Goal: Transaction & Acquisition: Purchase product/service

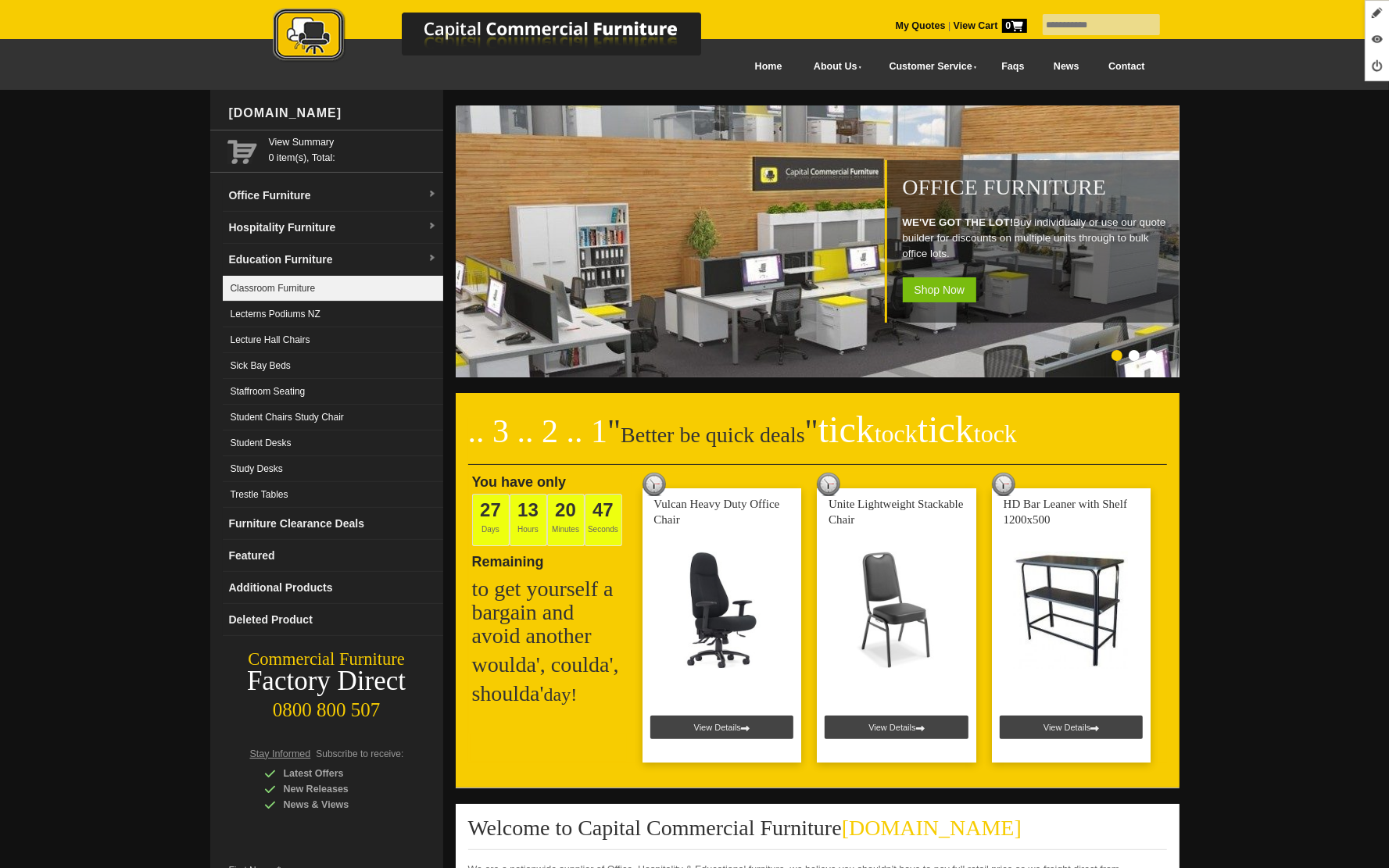
click at [285, 286] on link "Classroom Furniture" at bounding box center [332, 289] width 221 height 26
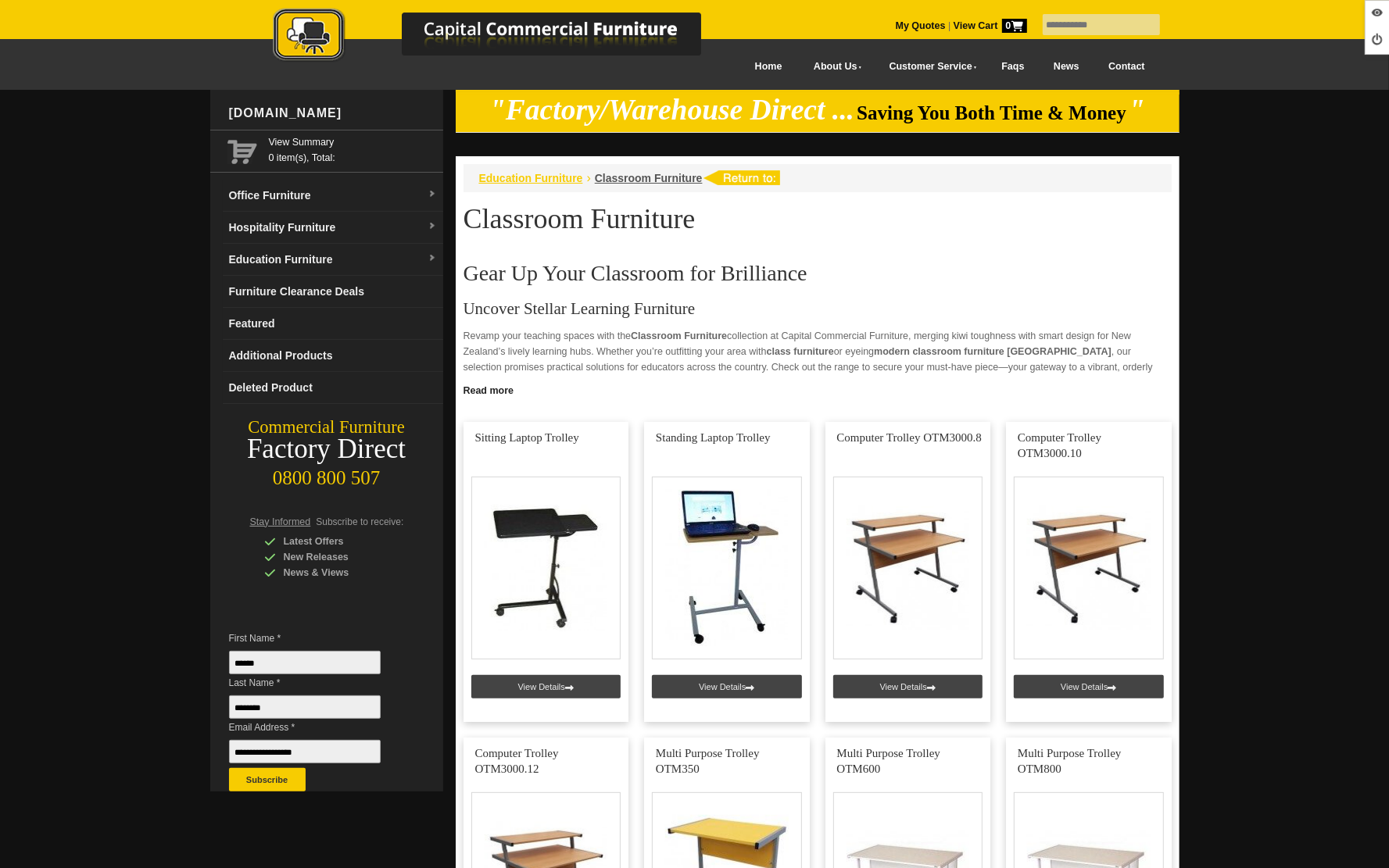
click at [560, 178] on span "Education Furniture" at bounding box center [532, 178] width 104 height 13
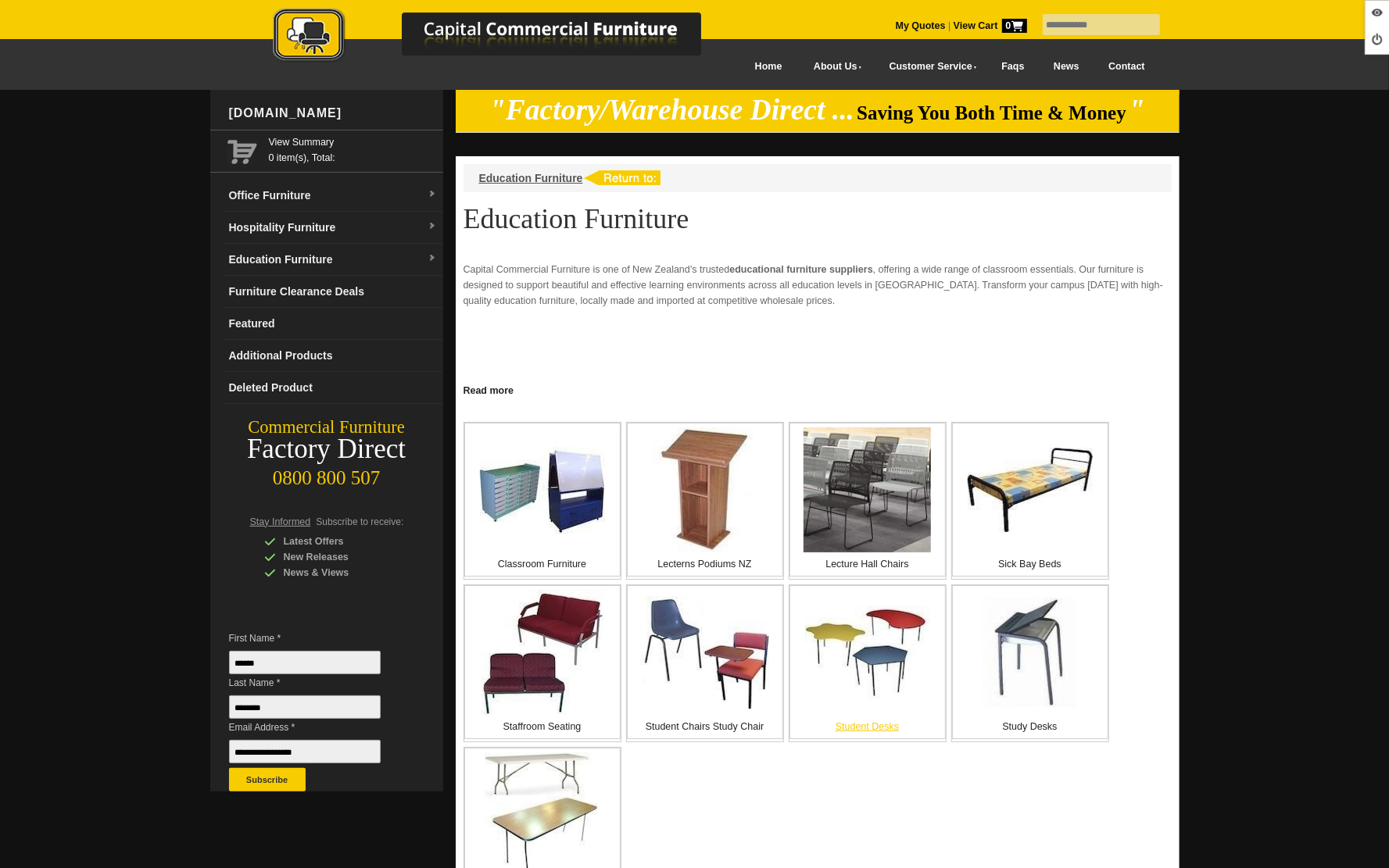
click at [857, 652] on img at bounding box center [867, 652] width 125 height 94
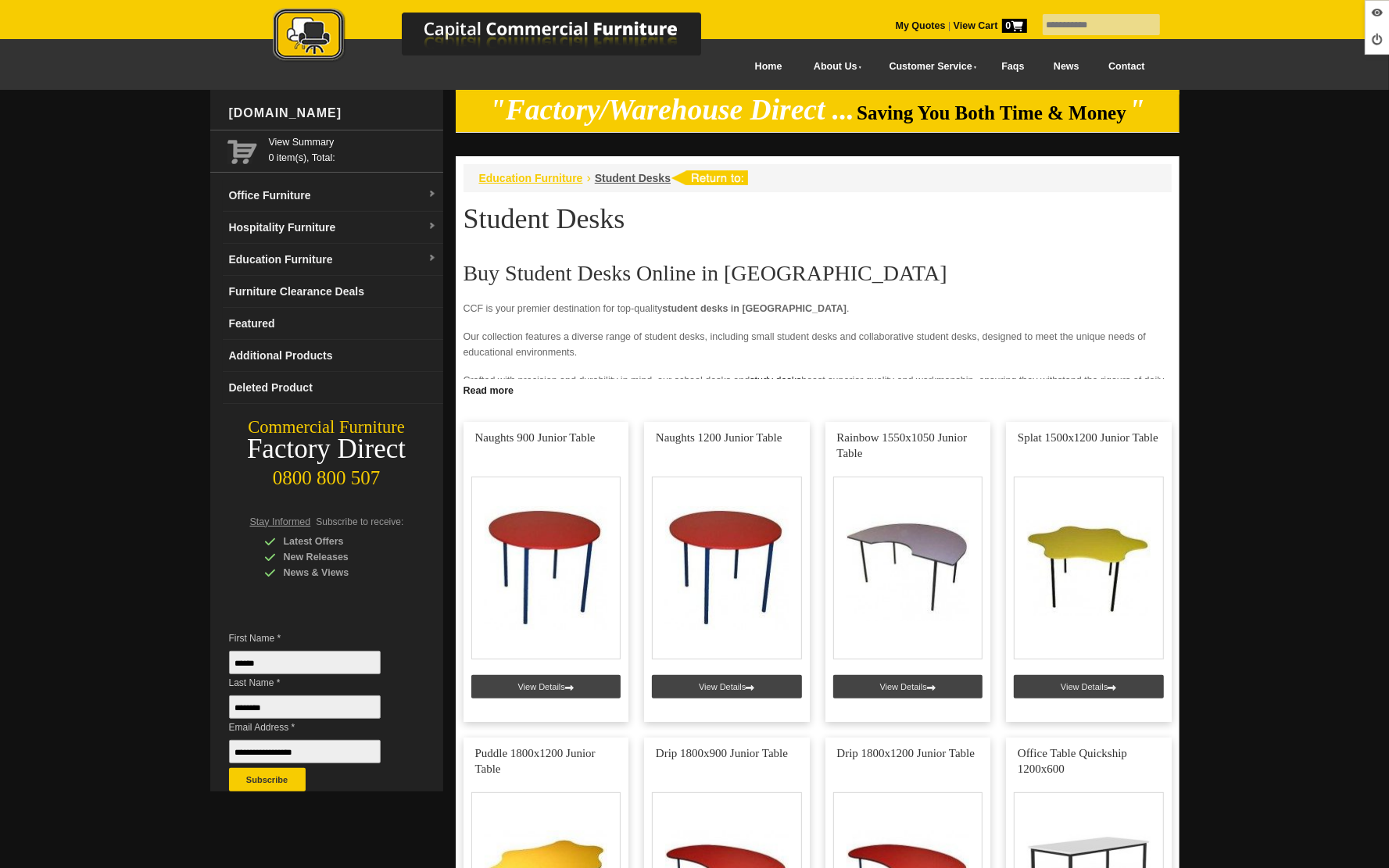
click at [530, 179] on span "Education Furniture" at bounding box center [532, 178] width 104 height 13
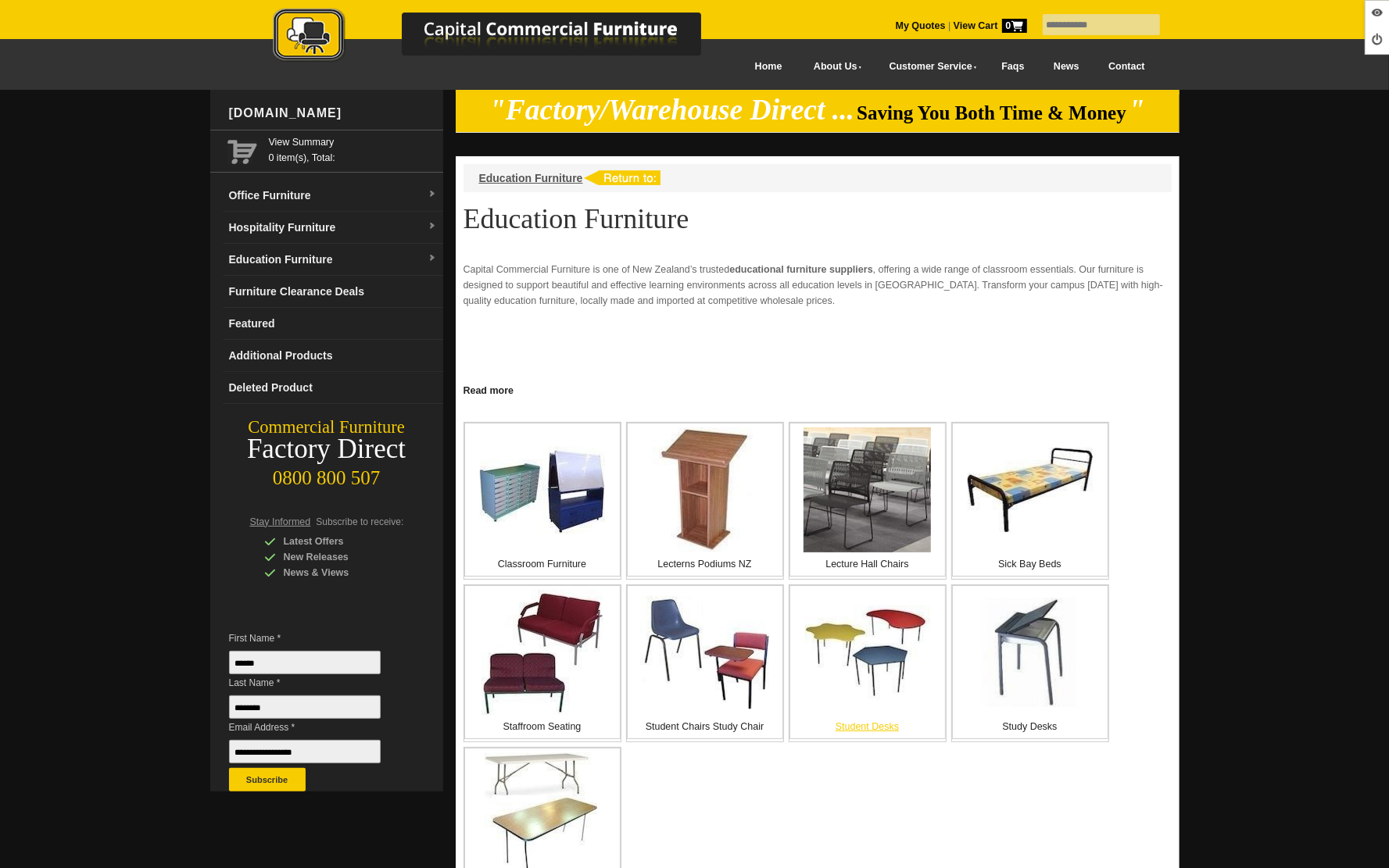
click at [839, 626] on img at bounding box center [867, 652] width 125 height 94
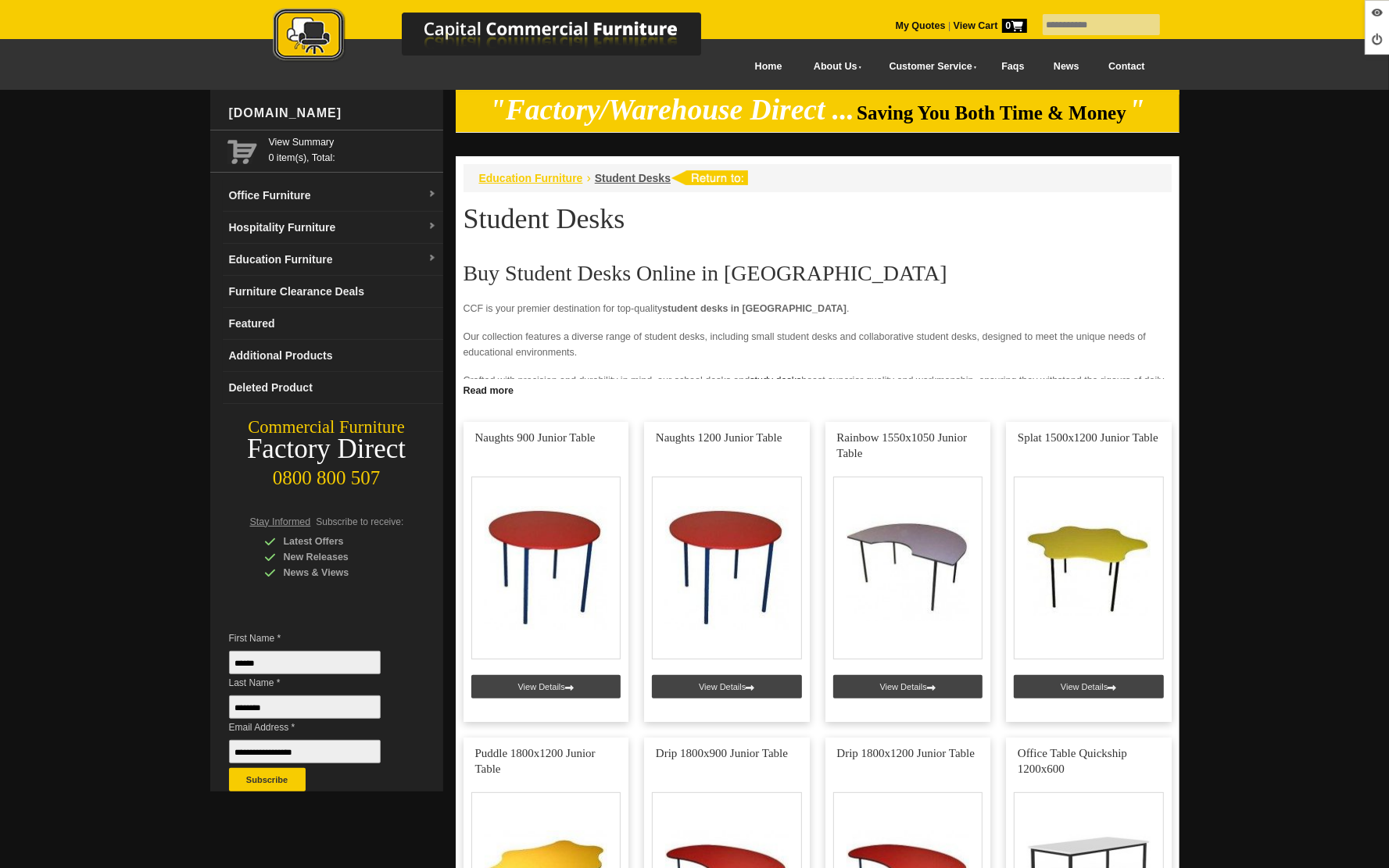
click at [521, 181] on span "Education Furniture" at bounding box center [532, 178] width 104 height 13
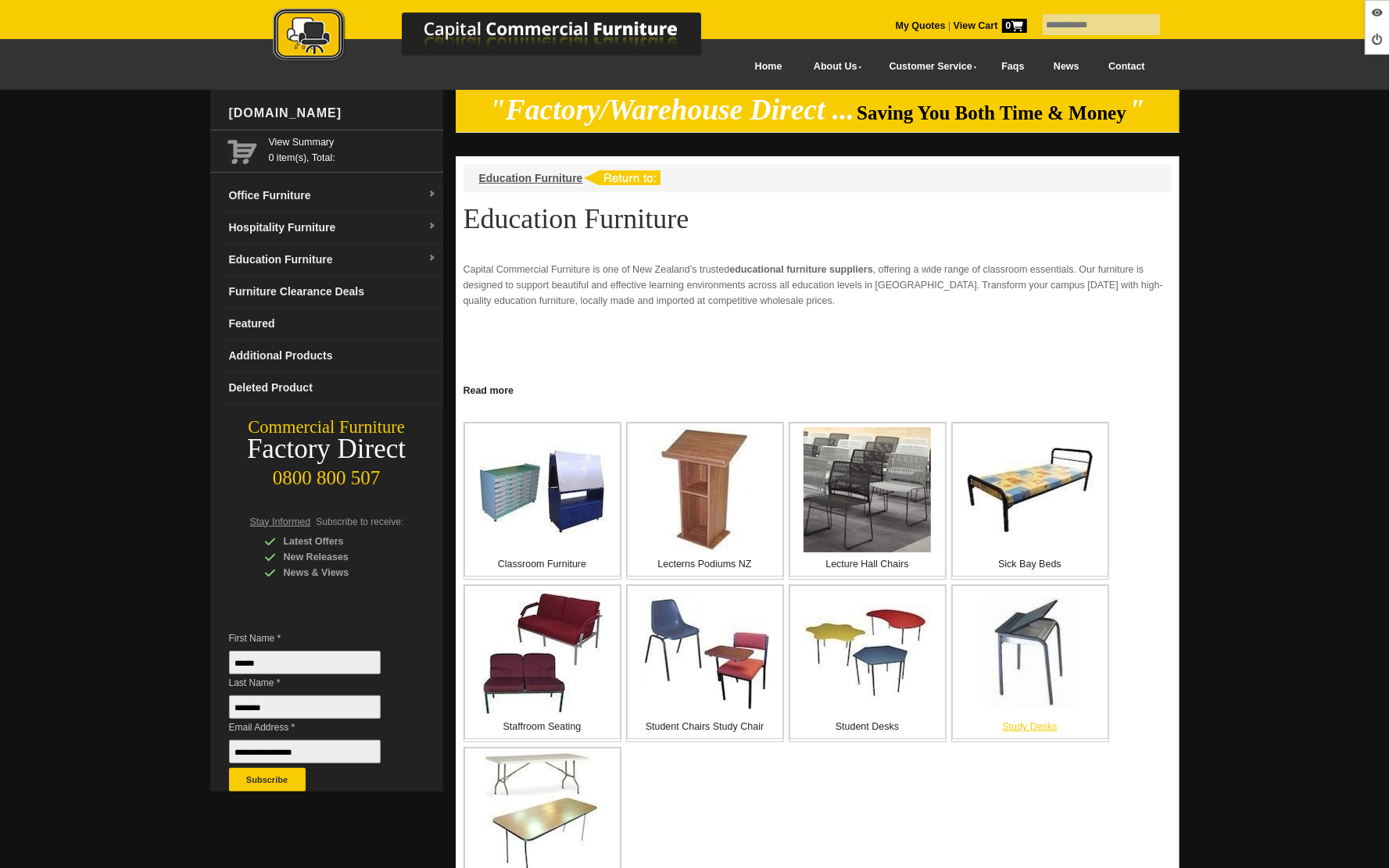
click at [998, 659] on img at bounding box center [1030, 653] width 110 height 110
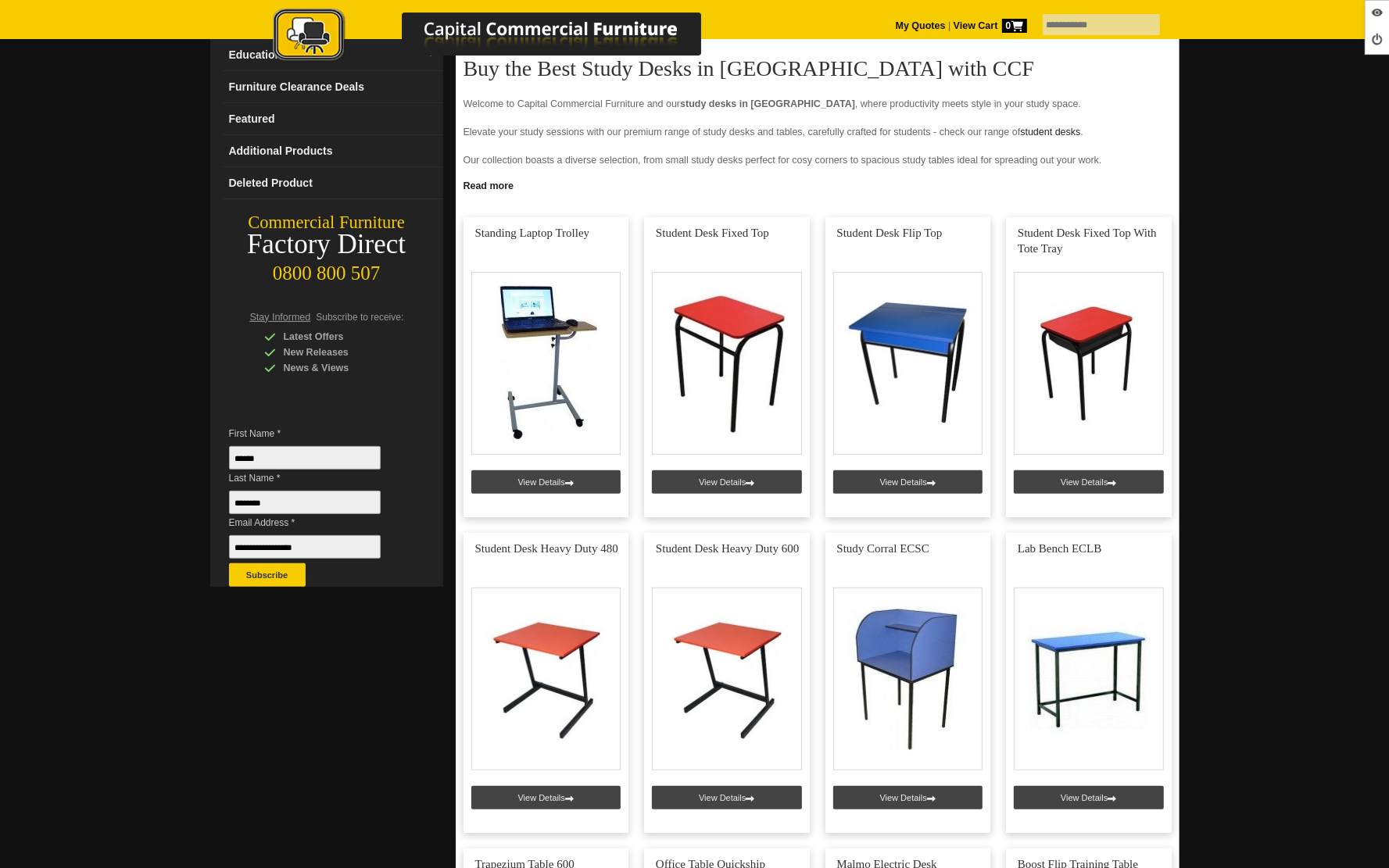
scroll to position [265, 0]
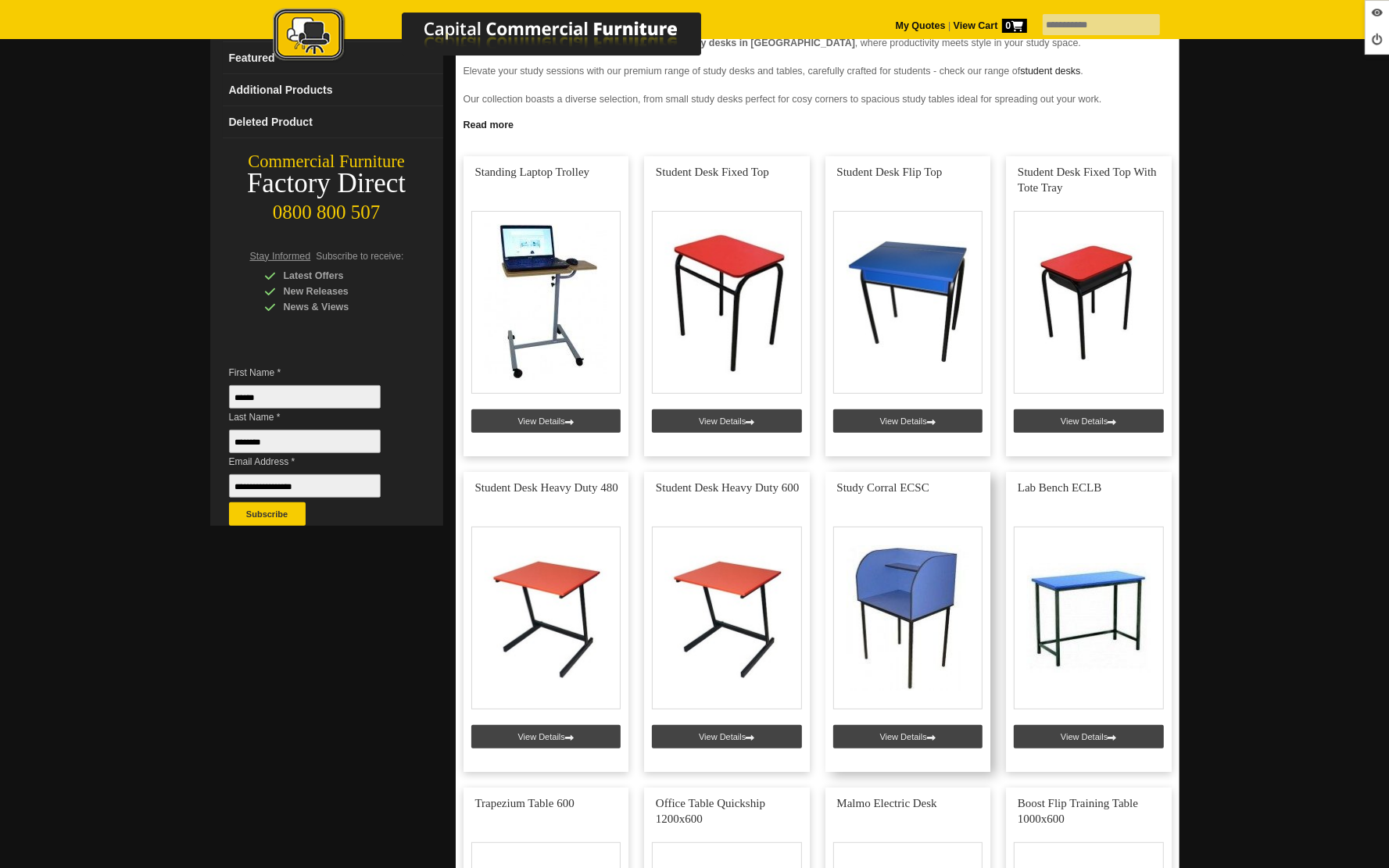
click at [908, 735] on link at bounding box center [908, 622] width 166 height 300
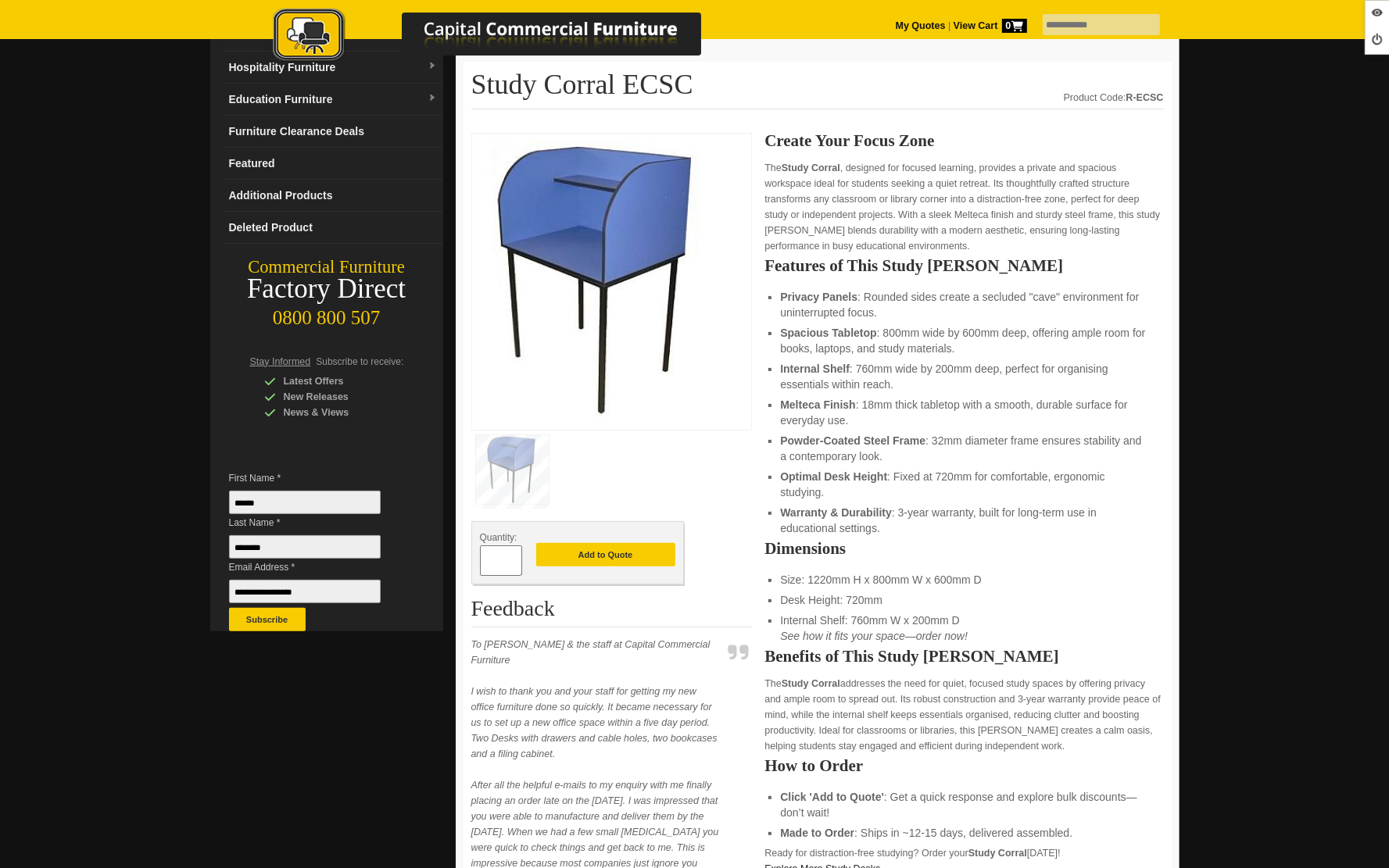
scroll to position [281, 0]
